Goal: Information Seeking & Learning: Learn about a topic

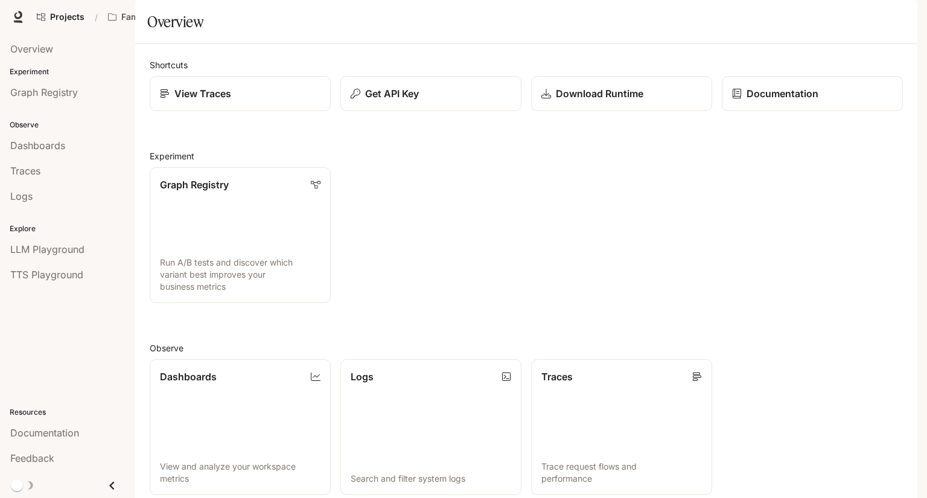
click at [819, 217] on div "Graph Registry Run A/B tests and discover which variant best improves your busi…" at bounding box center [521, 231] width 763 height 146
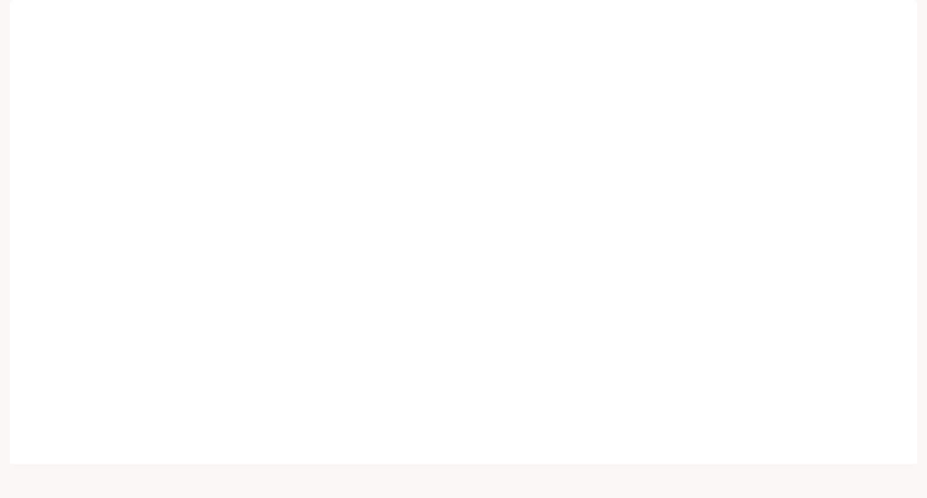
scroll to position [10, 0]
